Goal: Transaction & Acquisition: Obtain resource

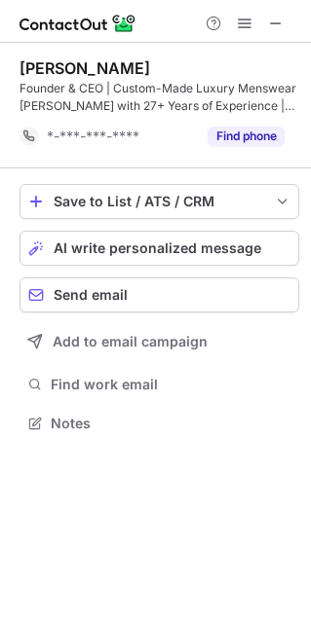
scroll to position [409, 311]
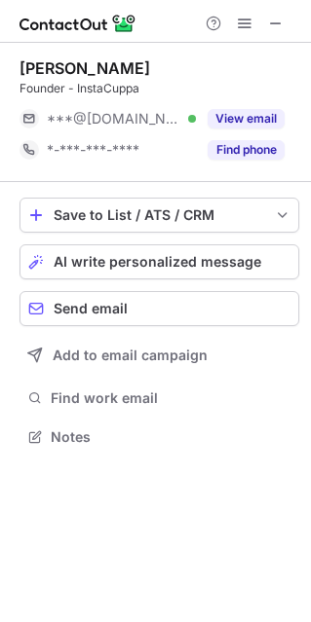
scroll to position [423, 311]
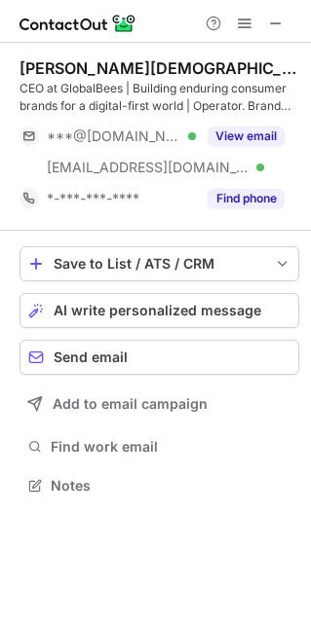
scroll to position [471, 311]
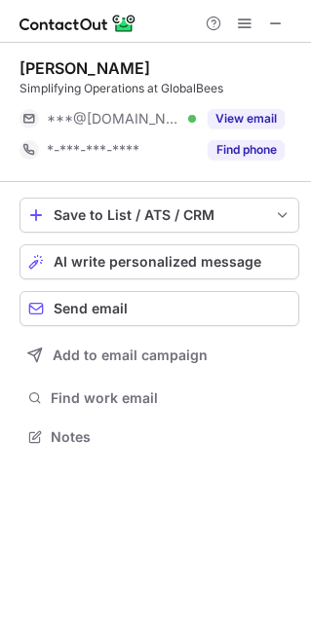
scroll to position [423, 311]
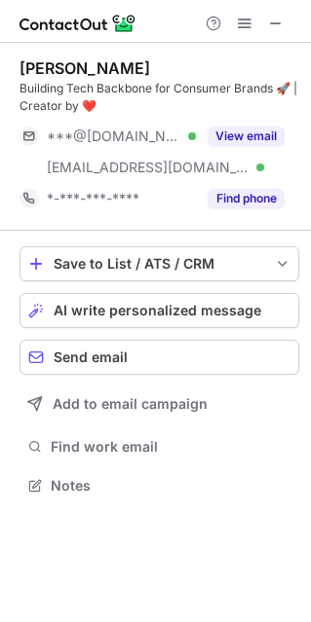
scroll to position [471, 311]
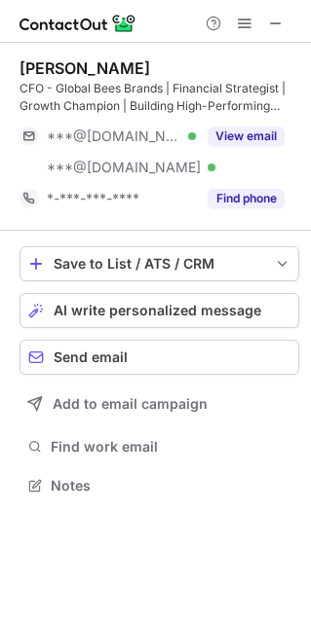
scroll to position [471, 311]
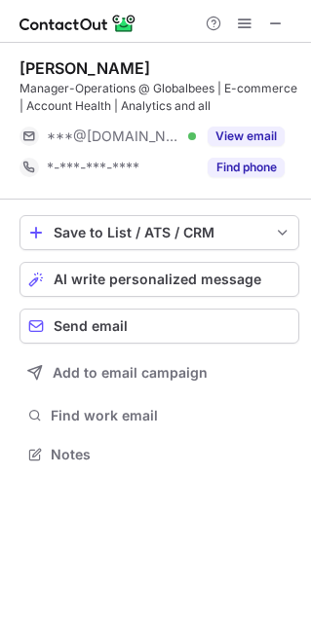
scroll to position [440, 311]
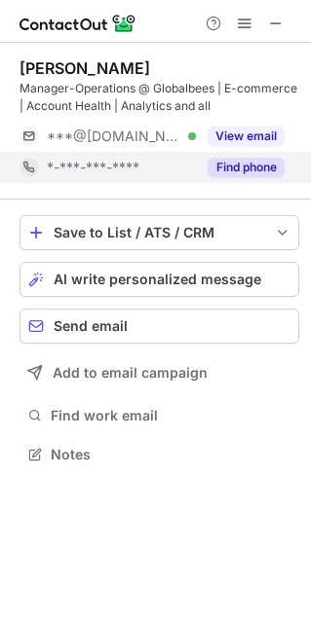
click at [265, 167] on button "Find phone" at bounding box center [245, 167] width 77 height 19
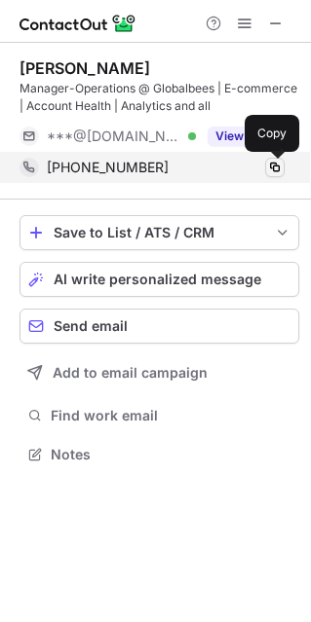
click at [278, 166] on span at bounding box center [275, 168] width 16 height 16
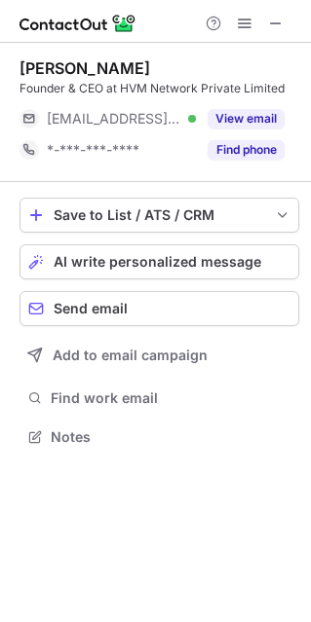
scroll to position [10, 10]
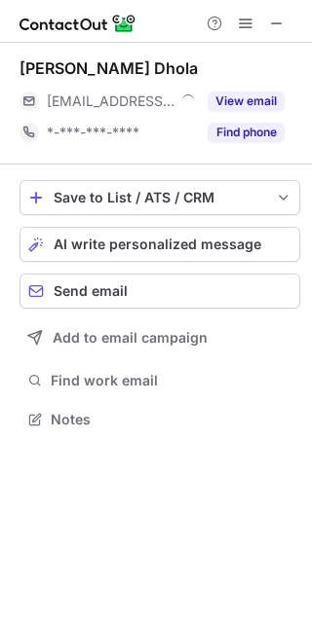
scroll to position [10, 10]
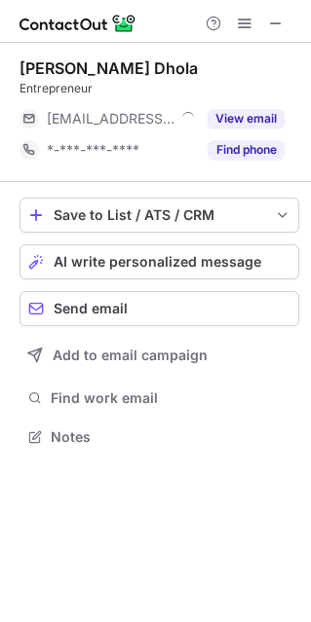
scroll to position [10, 10]
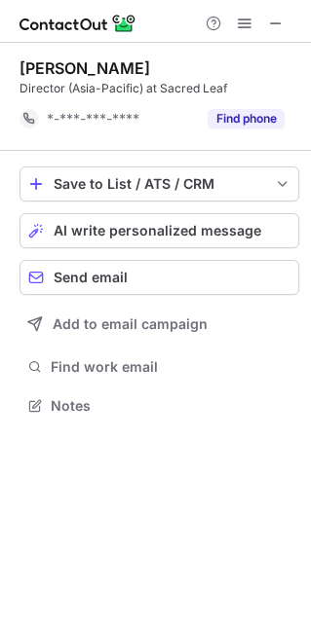
scroll to position [392, 311]
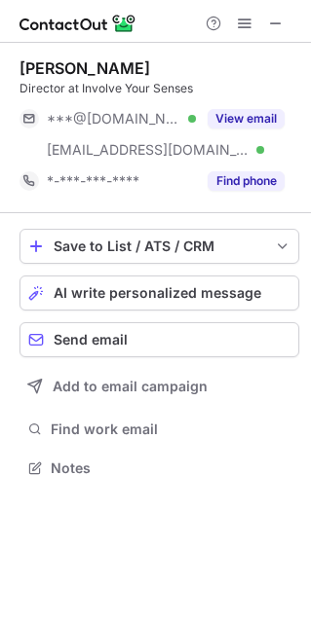
scroll to position [454, 311]
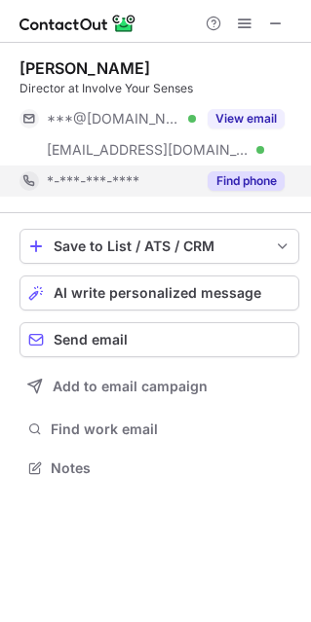
click at [241, 179] on button "Find phone" at bounding box center [245, 180] width 77 height 19
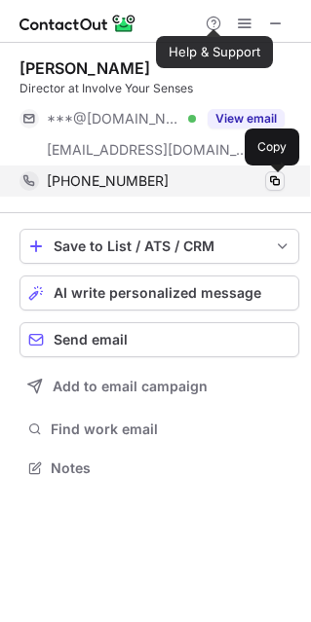
click at [271, 180] on span at bounding box center [275, 181] width 16 height 16
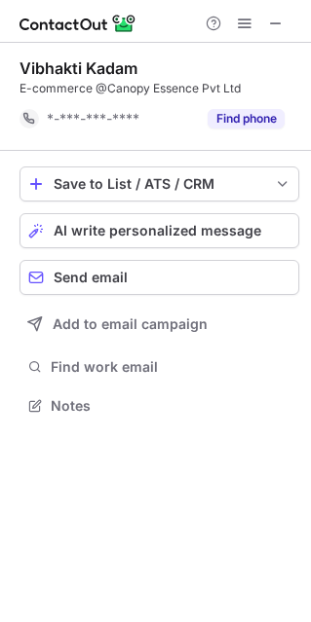
scroll to position [392, 311]
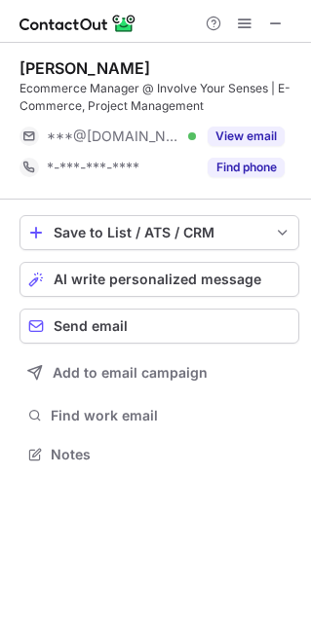
scroll to position [440, 311]
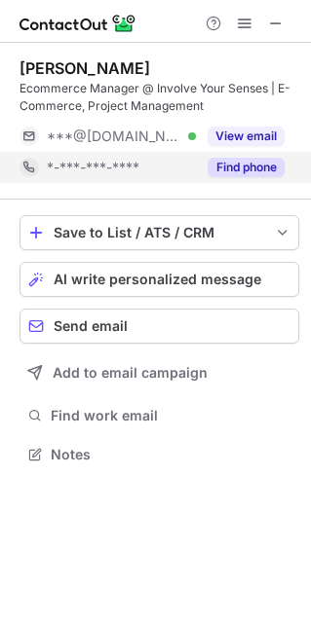
click at [236, 172] on button "Find phone" at bounding box center [245, 167] width 77 height 19
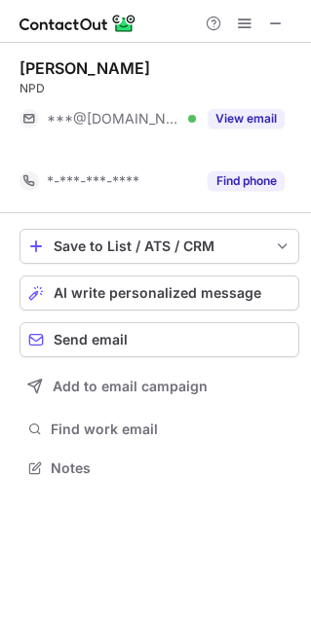
scroll to position [423, 311]
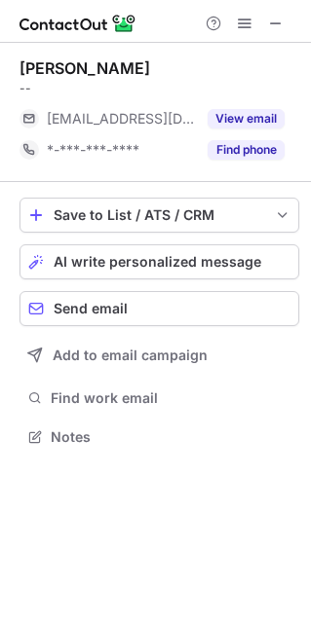
scroll to position [423, 311]
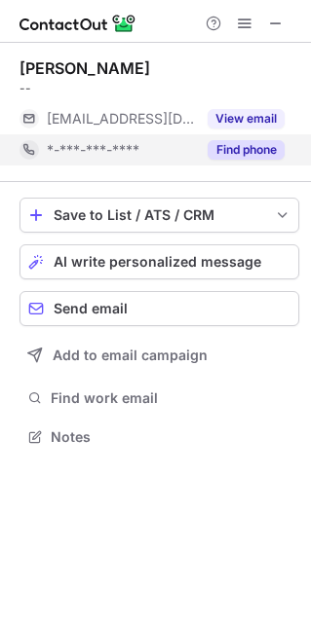
click at [239, 140] on button "Find phone" at bounding box center [245, 149] width 77 height 19
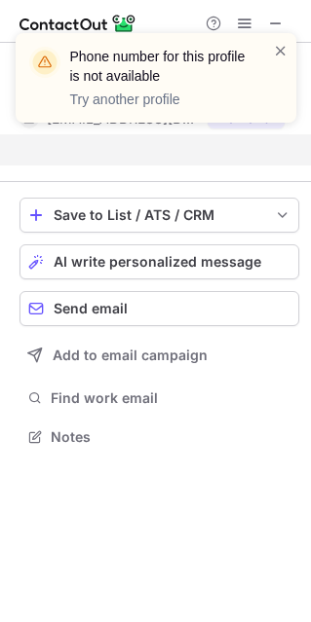
scroll to position [392, 311]
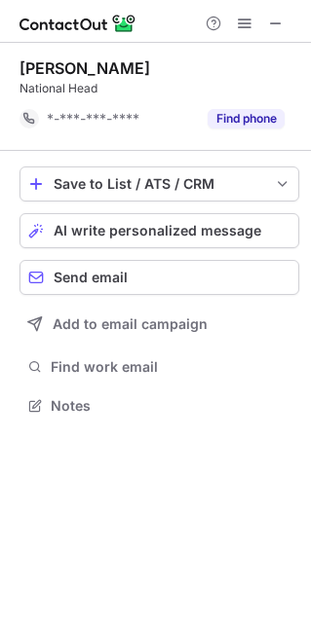
scroll to position [392, 311]
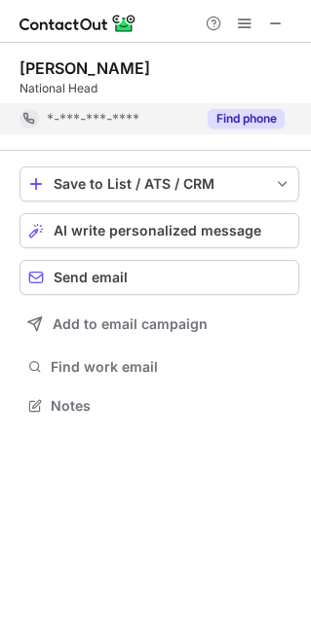
click at [256, 114] on button "Find phone" at bounding box center [245, 118] width 77 height 19
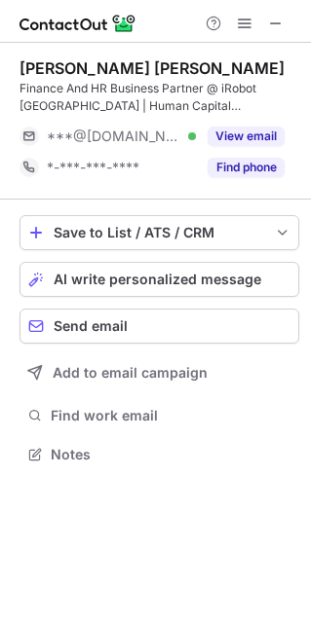
scroll to position [440, 311]
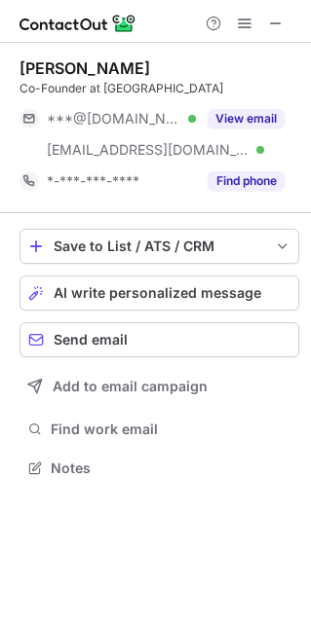
scroll to position [454, 311]
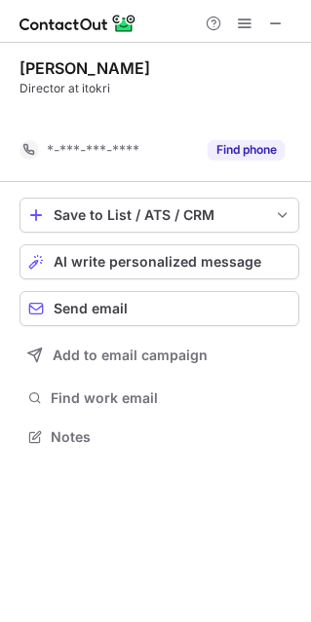
scroll to position [392, 311]
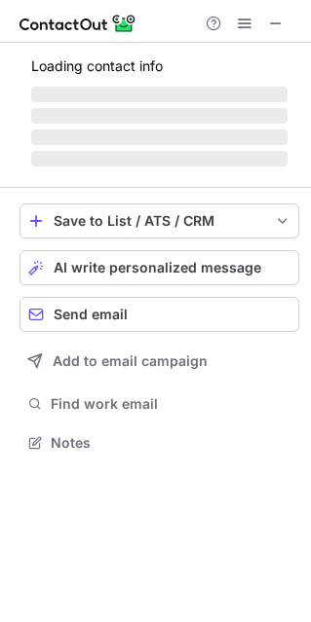
scroll to position [440, 311]
